Goal: Transaction & Acquisition: Book appointment/travel/reservation

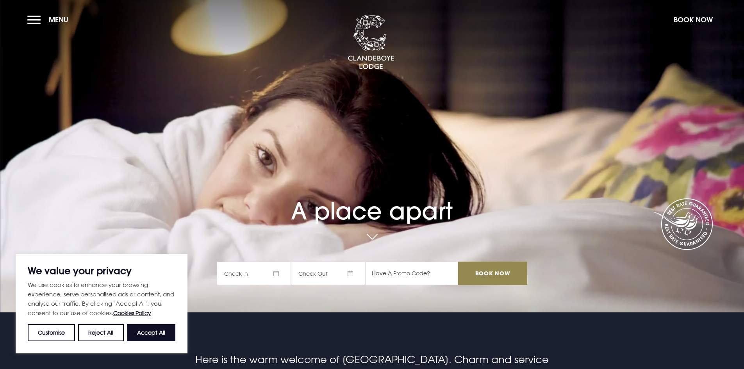
click at [267, 273] on span "Check In" at bounding box center [254, 273] width 74 height 23
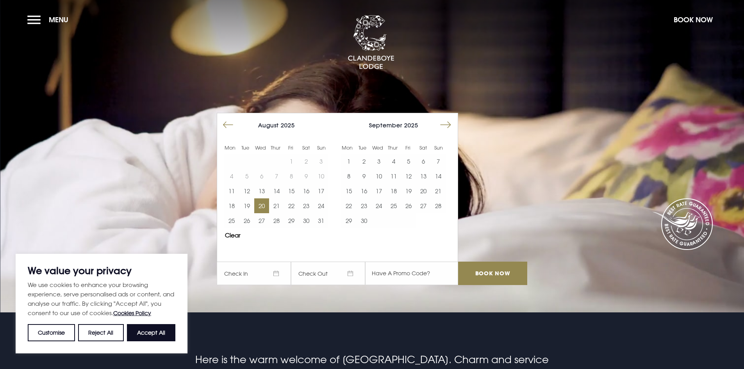
click at [269, 207] on button "20" at bounding box center [261, 205] width 15 height 15
click at [275, 206] on button "21" at bounding box center [276, 205] width 15 height 15
click at [491, 277] on input "Book Now" at bounding box center [492, 273] width 69 height 23
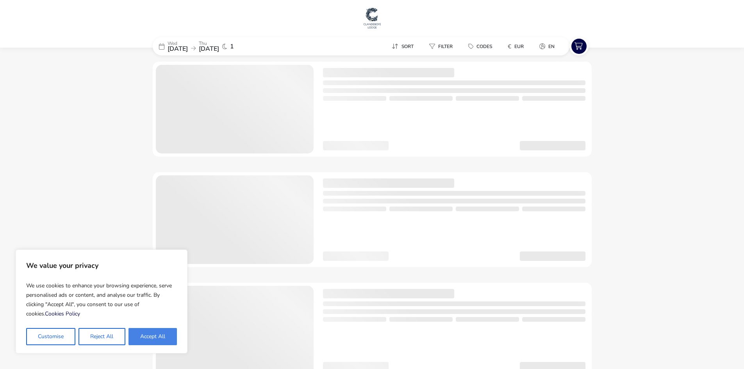
click at [167, 338] on button "Accept All" at bounding box center [153, 336] width 48 height 17
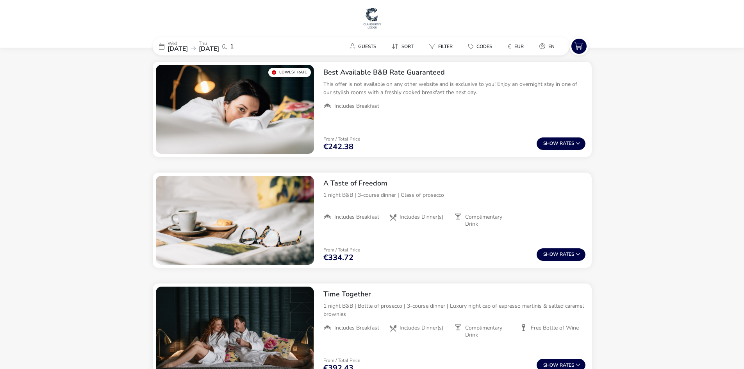
checkbox input "true"
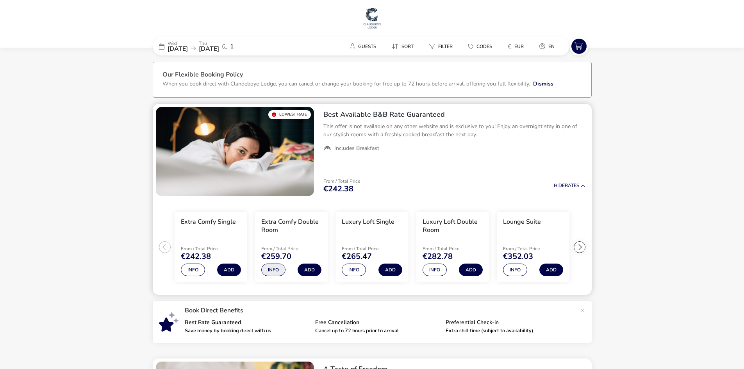
click at [276, 270] on button "Info" at bounding box center [273, 270] width 24 height 13
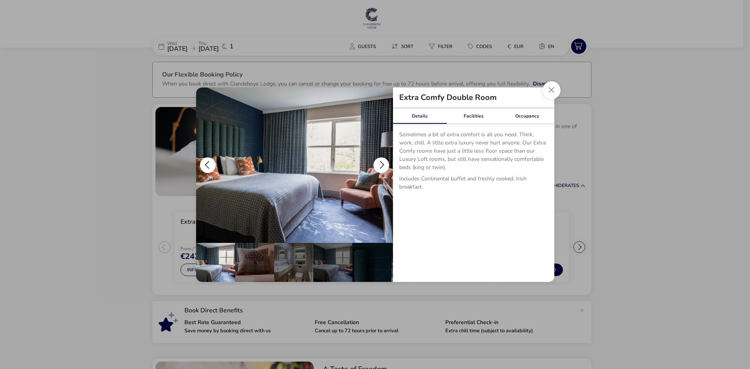
click at [379, 163] on button "details" at bounding box center [381, 165] width 16 height 16
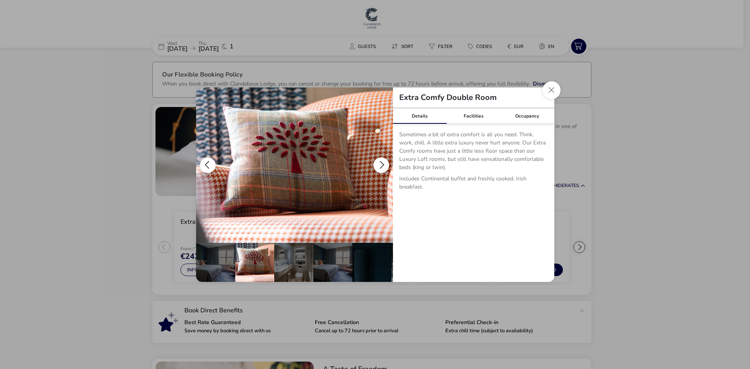
click at [379, 163] on button "details" at bounding box center [381, 165] width 16 height 16
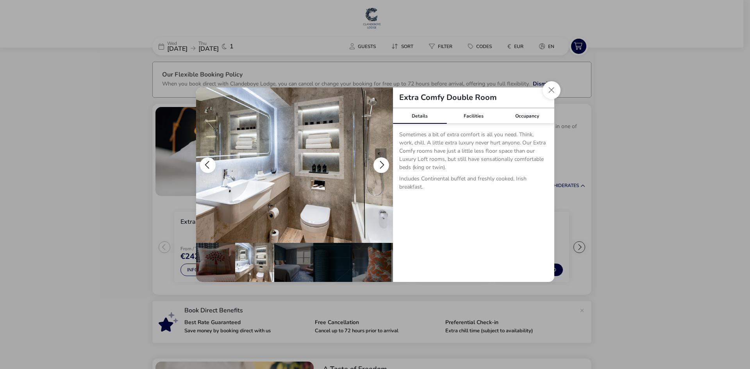
click at [379, 163] on button "details" at bounding box center [381, 165] width 16 height 16
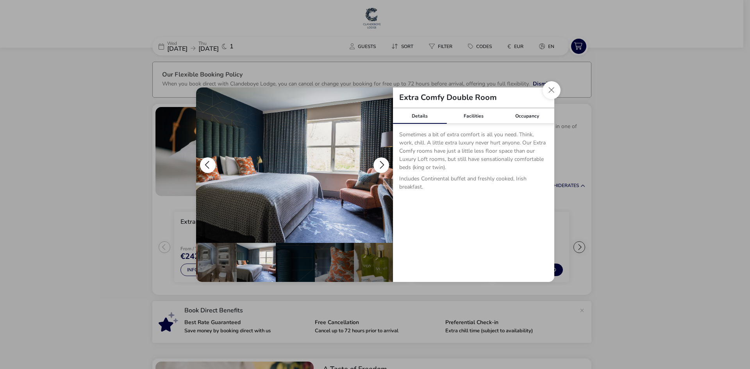
click at [379, 163] on button "details" at bounding box center [381, 165] width 16 height 16
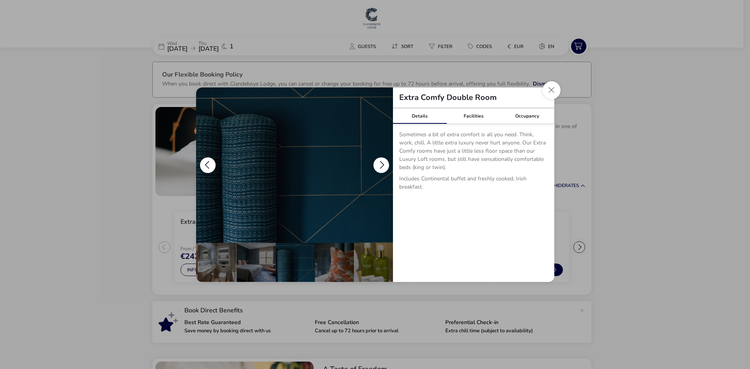
click at [379, 163] on button "details" at bounding box center [381, 165] width 16 height 16
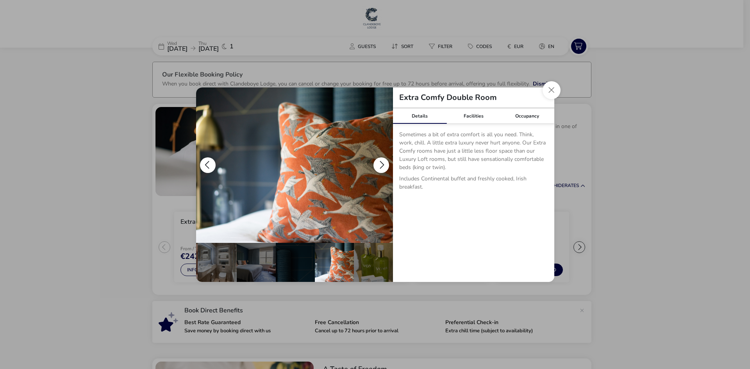
click at [379, 163] on button "details" at bounding box center [381, 165] width 16 height 16
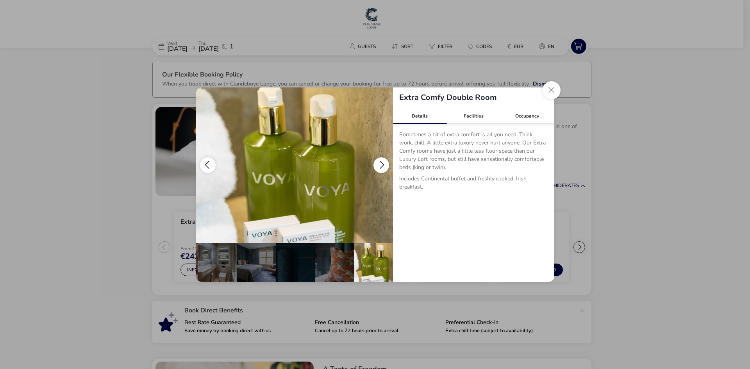
click at [379, 163] on button "details" at bounding box center [381, 165] width 16 height 16
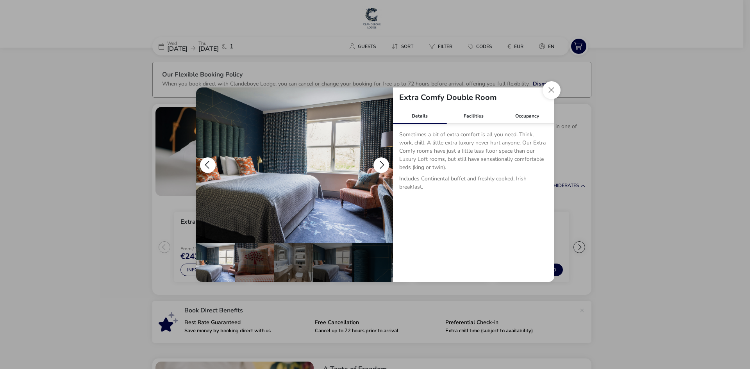
click at [379, 163] on button "details" at bounding box center [381, 165] width 16 height 16
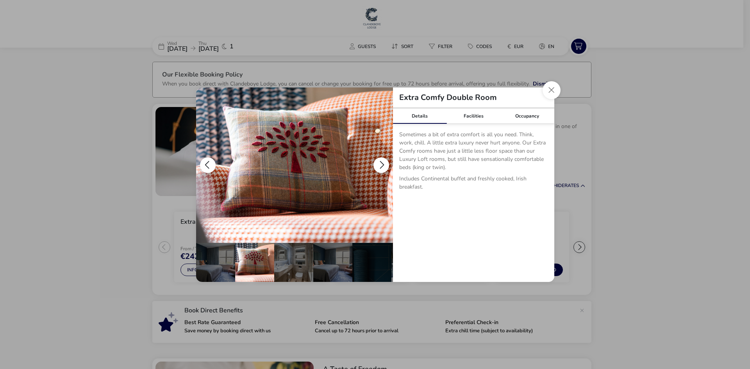
click at [379, 163] on button "details" at bounding box center [381, 165] width 16 height 16
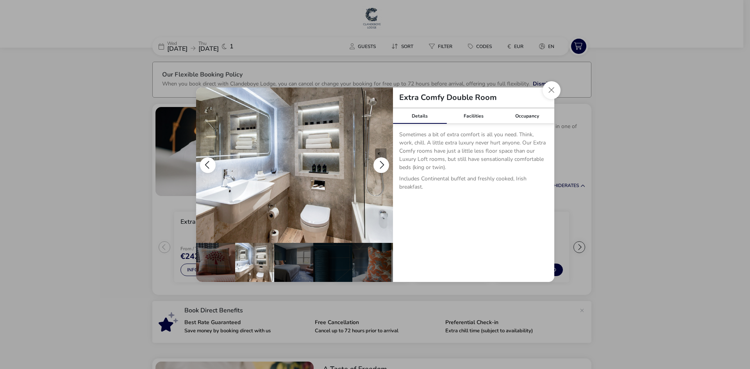
click at [379, 163] on button "details" at bounding box center [381, 165] width 16 height 16
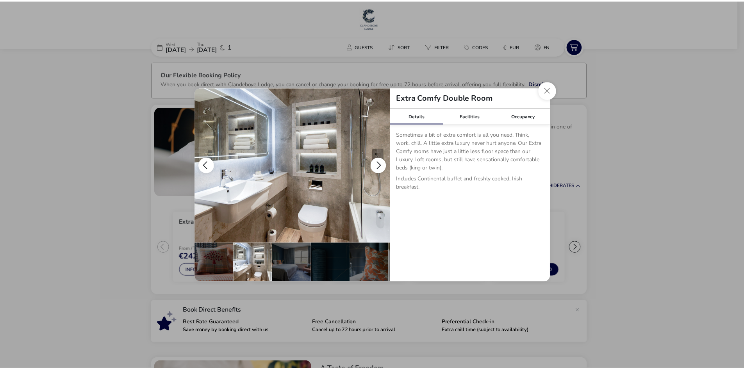
scroll to position [0, 77]
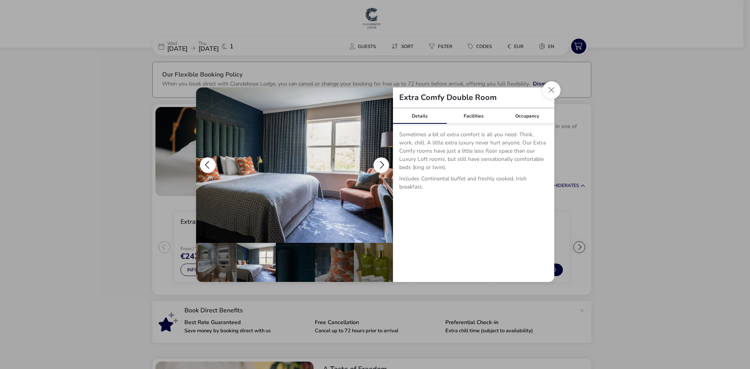
click at [379, 163] on button "details" at bounding box center [381, 165] width 16 height 16
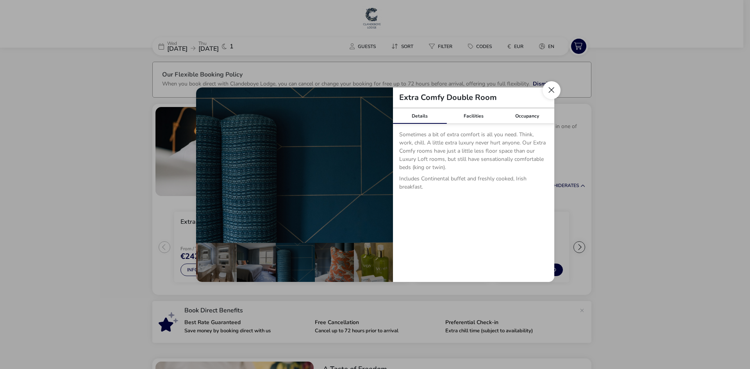
click at [552, 89] on button "Close dialog" at bounding box center [552, 90] width 18 height 18
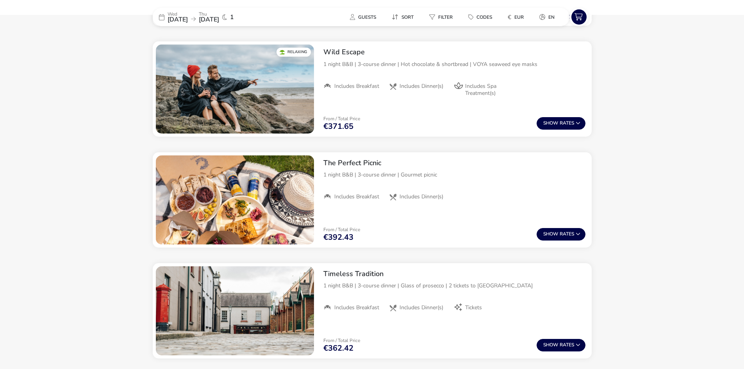
scroll to position [1094, 0]
